Goal: Task Accomplishment & Management: Use online tool/utility

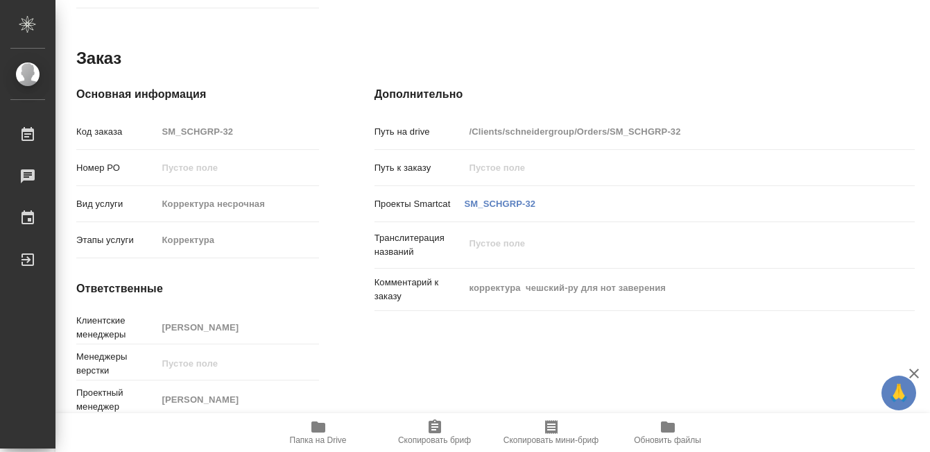
scroll to position [760, 0]
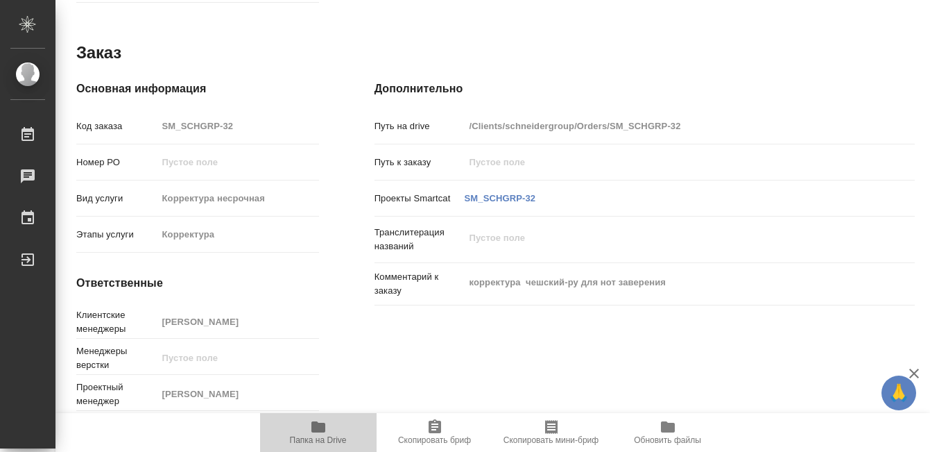
click at [330, 425] on span "Папка на Drive" at bounding box center [318, 431] width 100 height 26
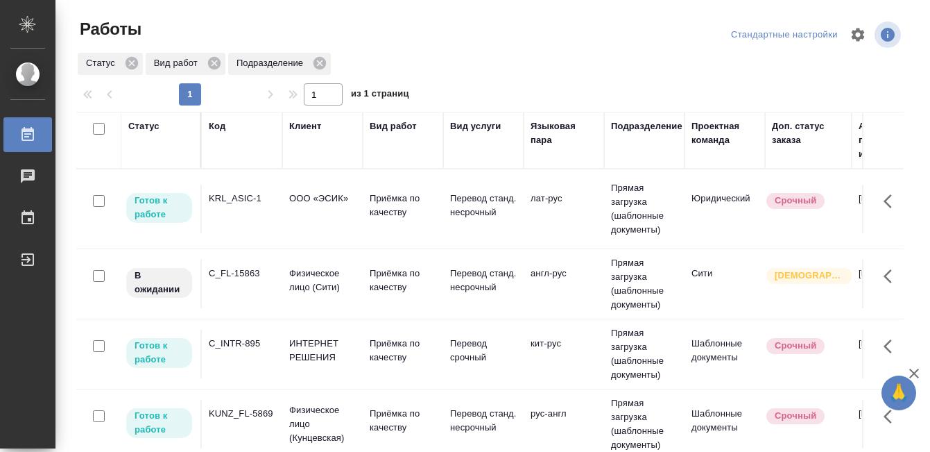
drag, startPoint x: 0, startPoint y: 0, endPoint x: 144, endPoint y: 127, distance: 191.7
click at [144, 127] on div "Статус" at bounding box center [143, 126] width 31 height 14
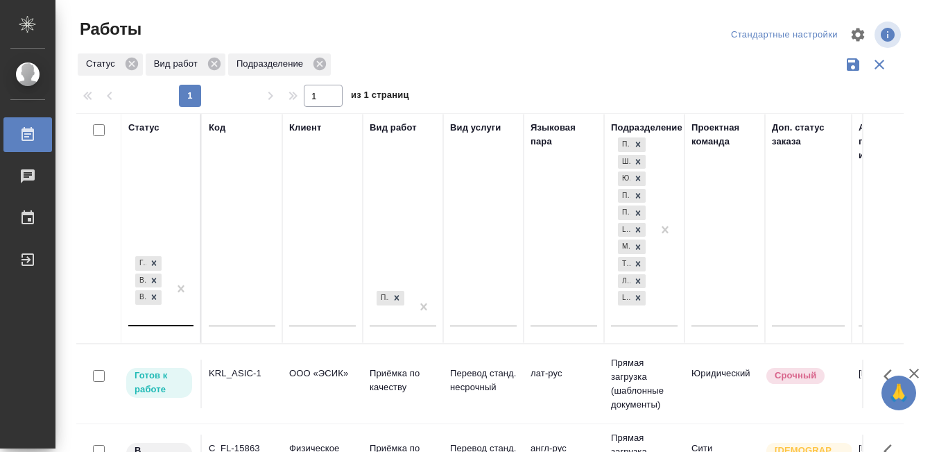
click at [140, 320] on th "Статус Готов к работе В работе В ожидании" at bounding box center [161, 228] width 80 height 230
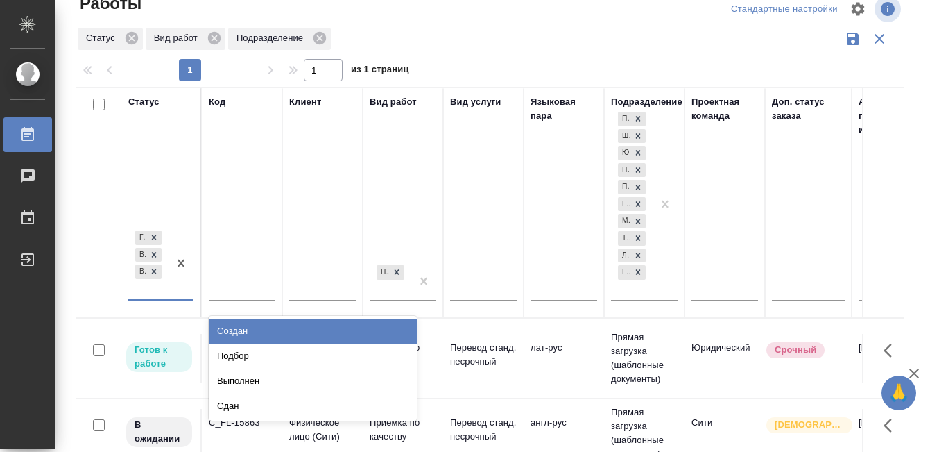
scroll to position [26, 0]
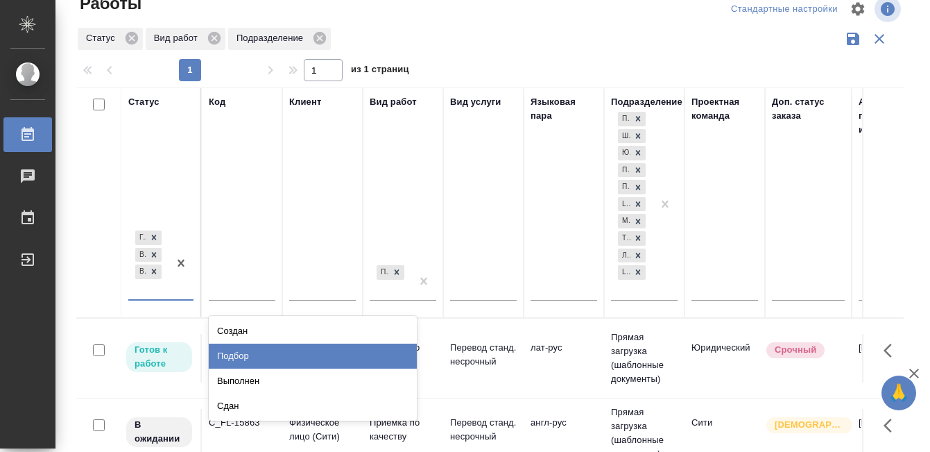
click at [242, 357] on div "Подбор" at bounding box center [313, 355] width 208 height 25
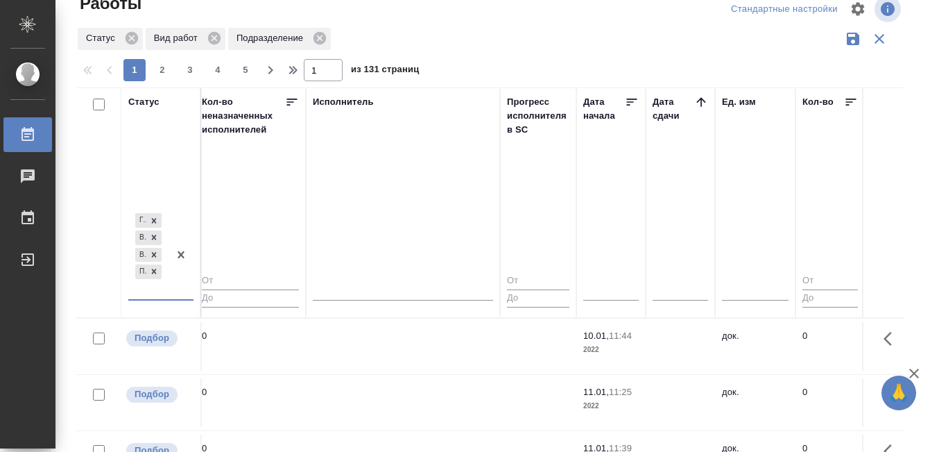
scroll to position [0, 832]
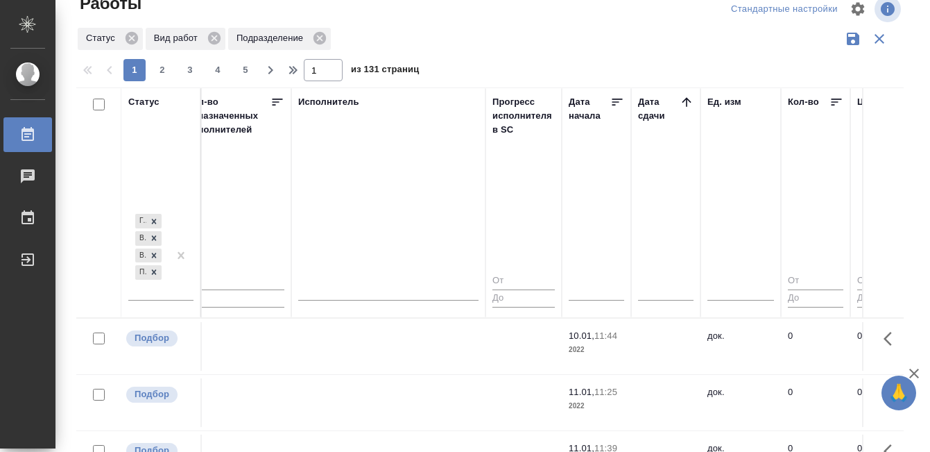
click at [689, 95] on icon at bounding box center [687, 102] width 14 height 14
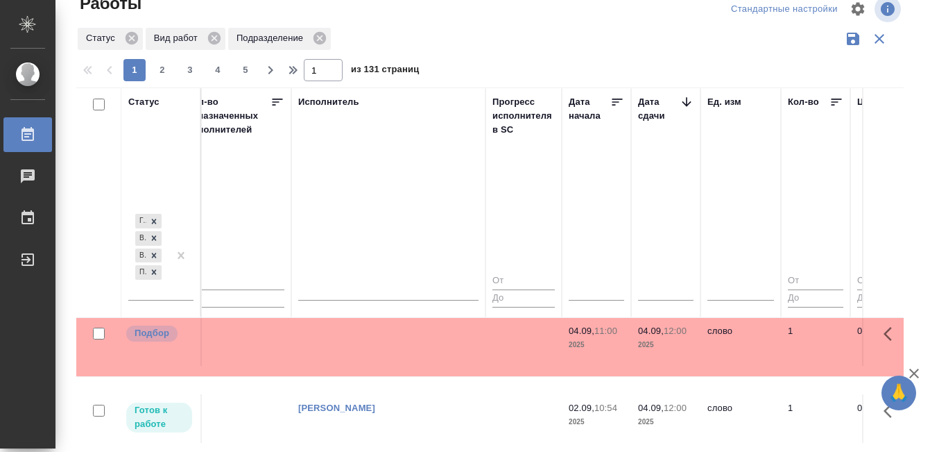
scroll to position [152, 835]
click at [471, 348] on td at bounding box center [386, 341] width 194 height 49
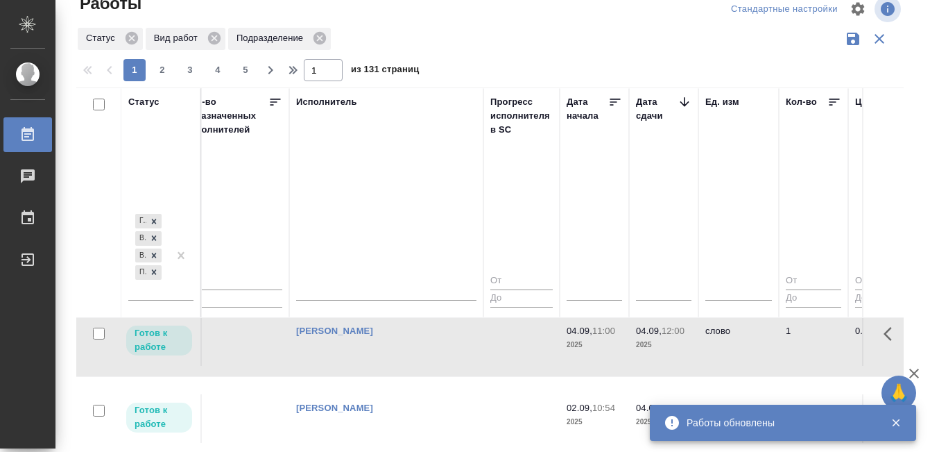
scroll to position [640, 837]
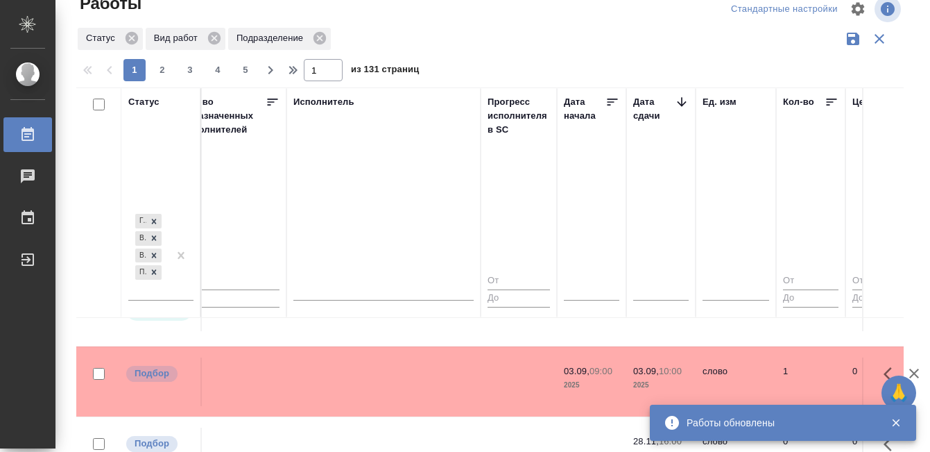
click at [341, 375] on td at bounding box center [384, 381] width 194 height 49
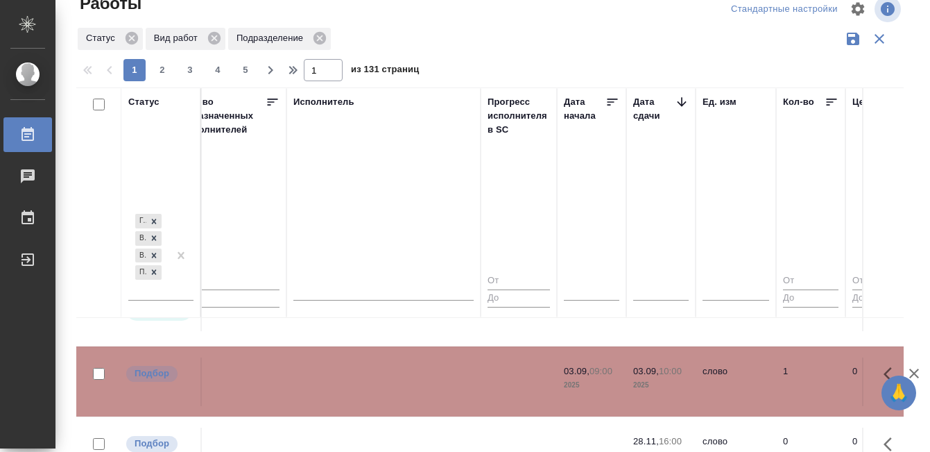
click at [341, 375] on td at bounding box center [384, 381] width 194 height 49
click at [37, 143] on link "Работы" at bounding box center [27, 134] width 49 height 35
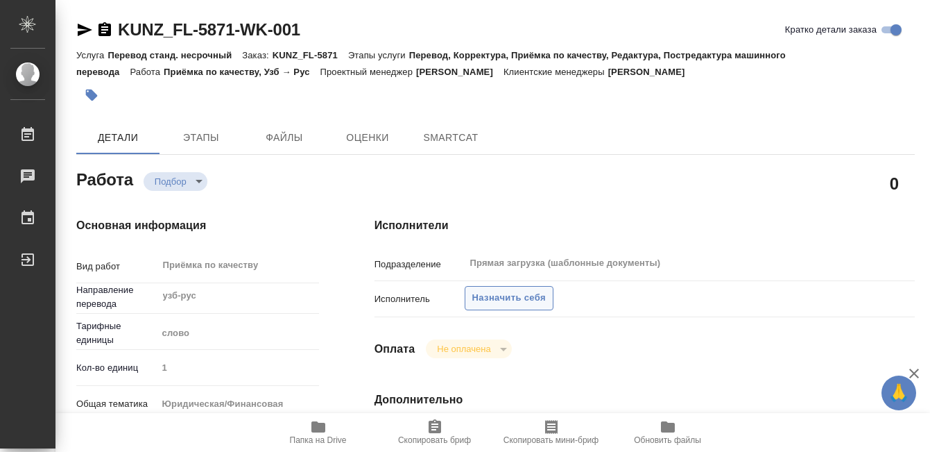
type textarea "x"
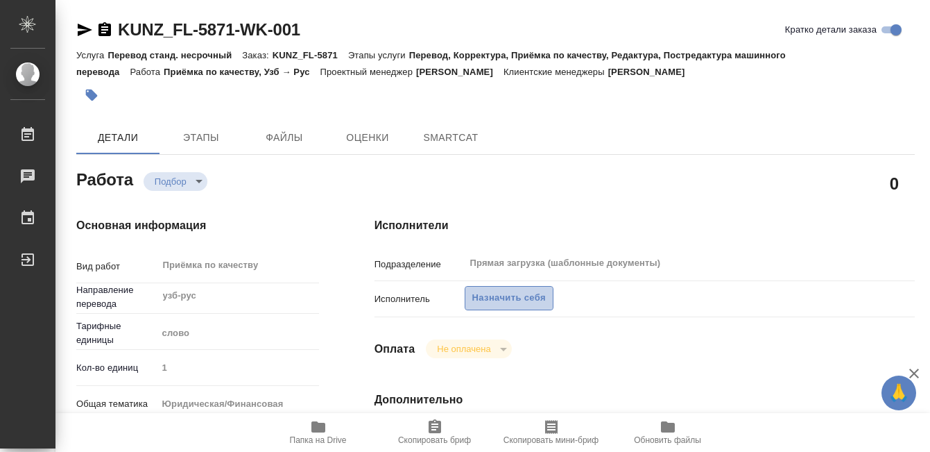
type textarea "x"
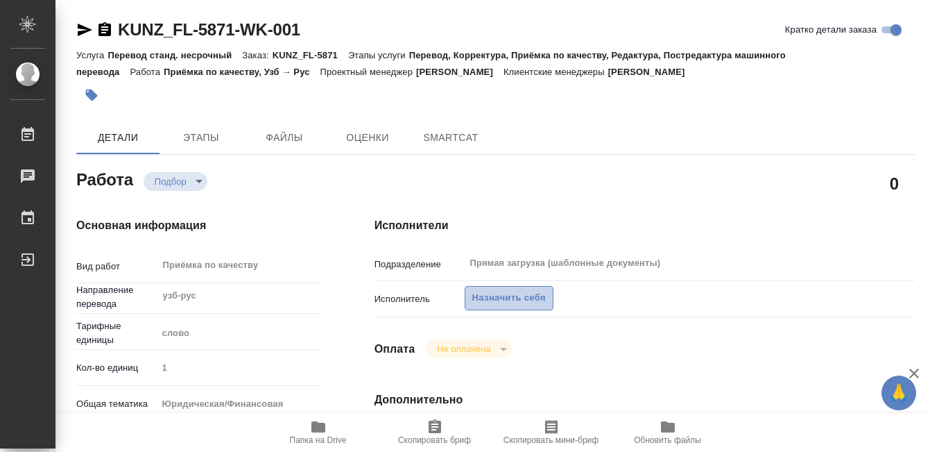
click at [490, 300] on span "Назначить себя" at bounding box center [509, 298] width 74 height 16
type textarea "x"
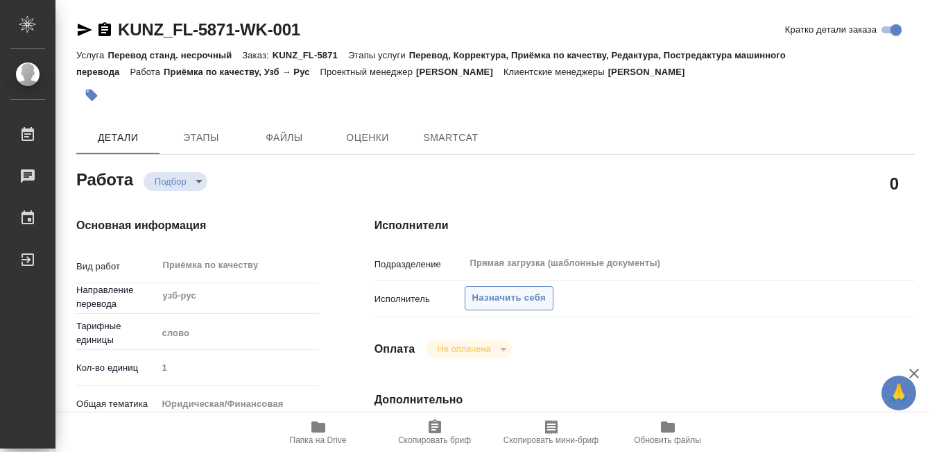
type textarea "x"
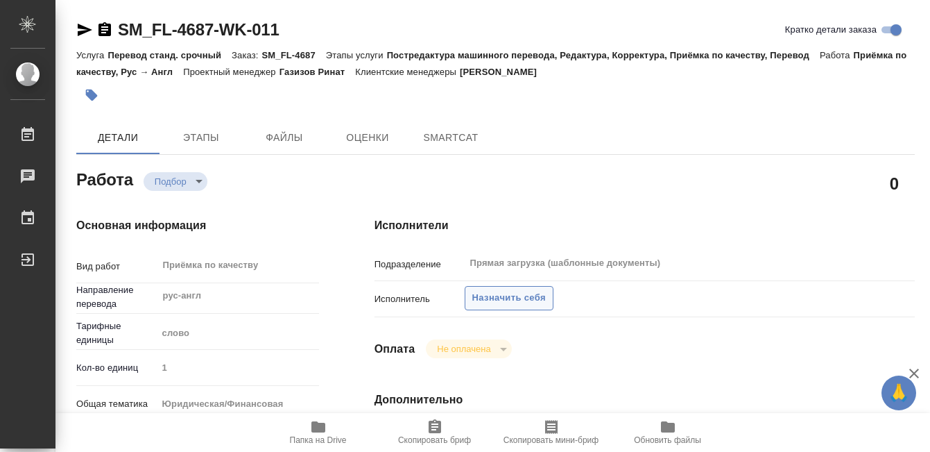
click at [532, 291] on span "Назначить себя" at bounding box center [509, 298] width 74 height 16
